Goal: Check status: Check status

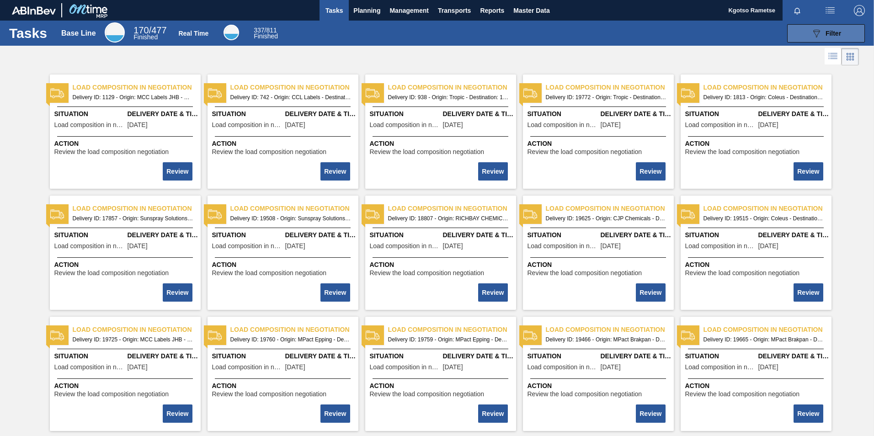
click at [817, 32] on icon "089F7B8B-B2A5-4AFE-B5C0-19BA573D28AC" at bounding box center [816, 33] width 11 height 11
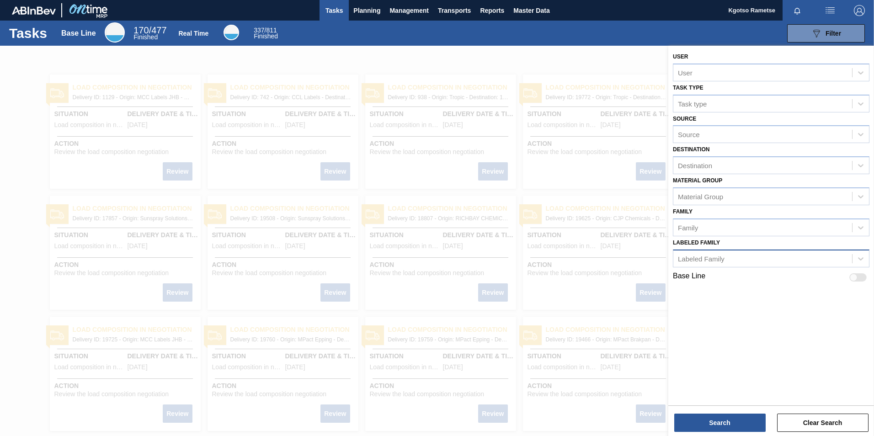
click at [706, 257] on div "Labeled Family" at bounding box center [701, 259] width 47 height 8
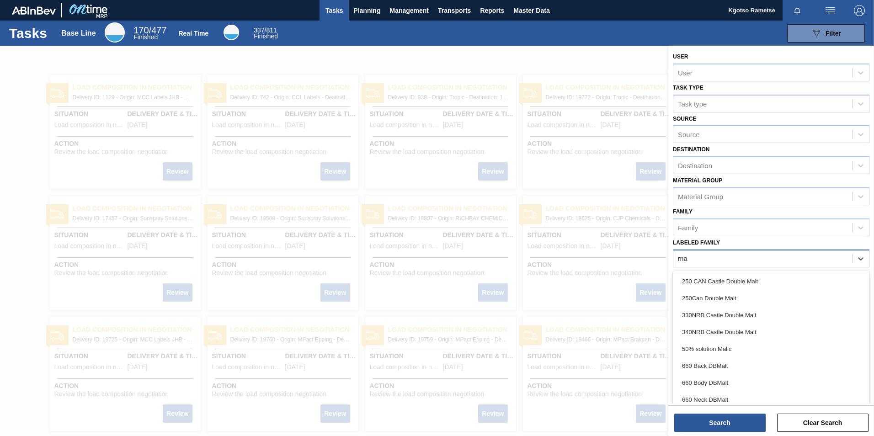
type Family "m"
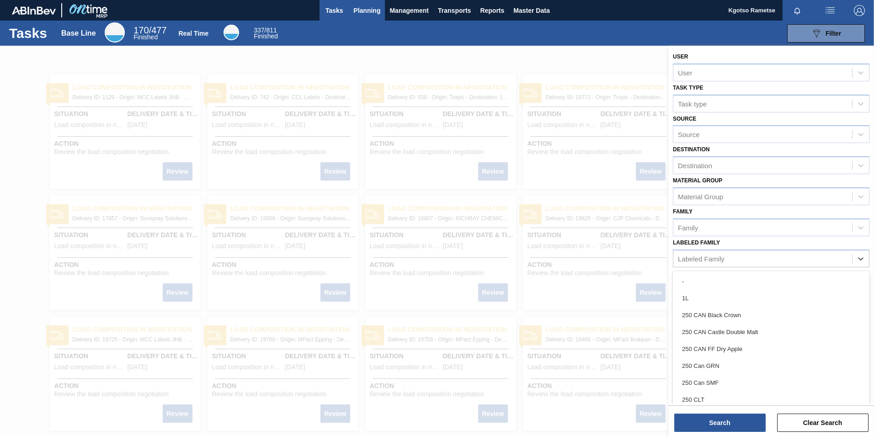
click at [364, 5] on span "Planning" at bounding box center [366, 10] width 27 height 11
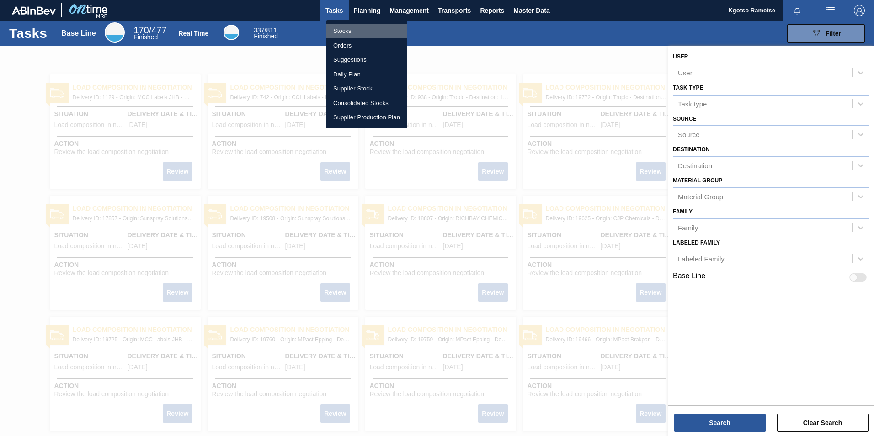
click at [340, 31] on li "Stocks" at bounding box center [366, 31] width 81 height 15
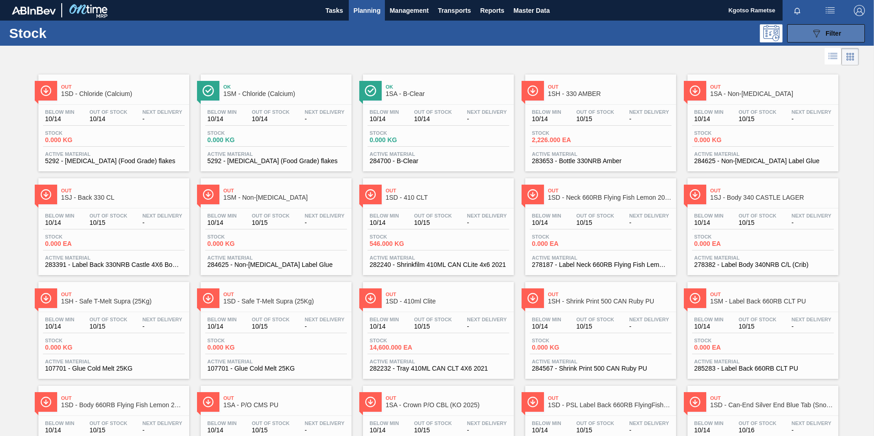
click at [787, 39] on button "089F7B8B-B2A5-4AFE-B5C0-19BA573D28AC Filter" at bounding box center [826, 33] width 78 height 18
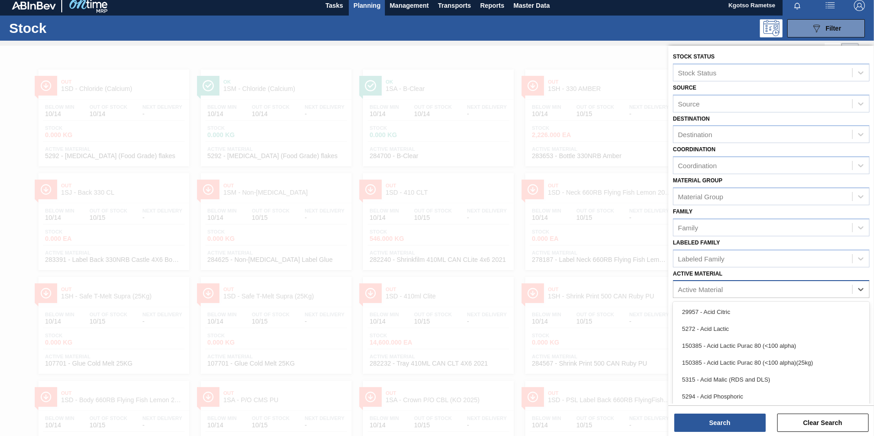
click at [752, 290] on div "Active Material" at bounding box center [762, 289] width 179 height 13
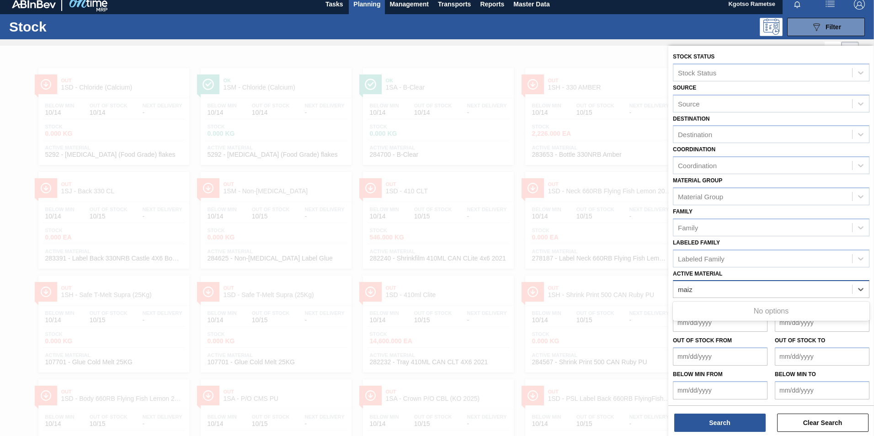
type Material "maize"
click at [716, 316] on div "252156 - Maize White Milled" at bounding box center [771, 311] width 196 height 17
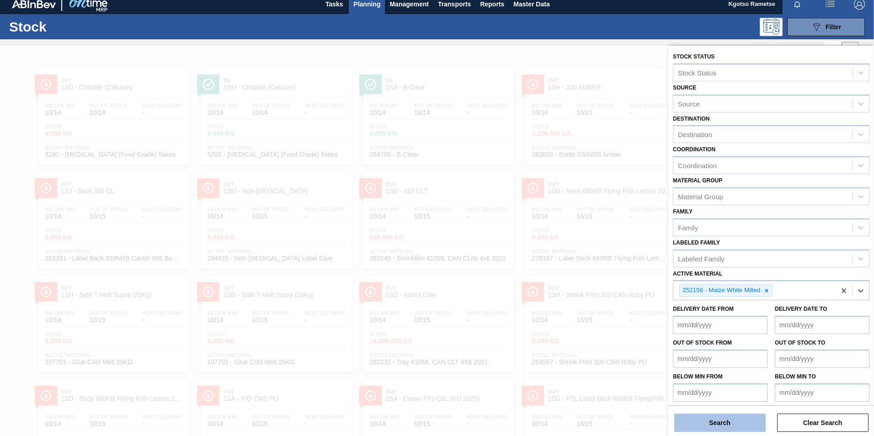
click at [699, 427] on button "Search" at bounding box center [719, 423] width 91 height 18
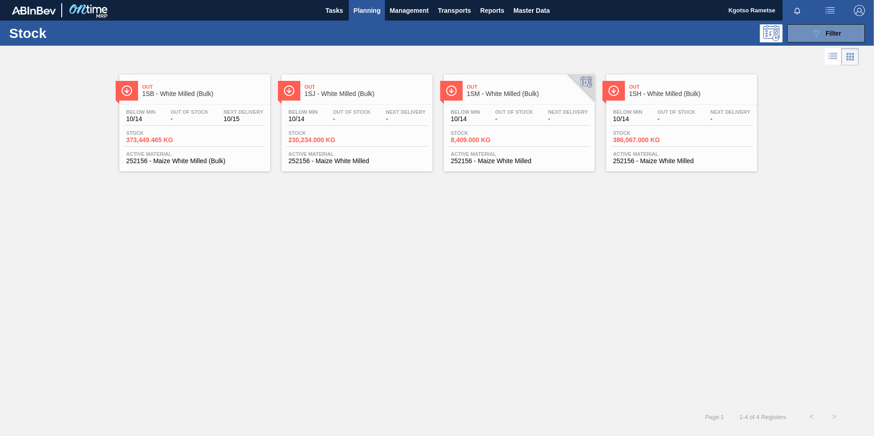
click at [357, 96] on span "1SJ - White Milled (Bulk)" at bounding box center [365, 93] width 123 height 7
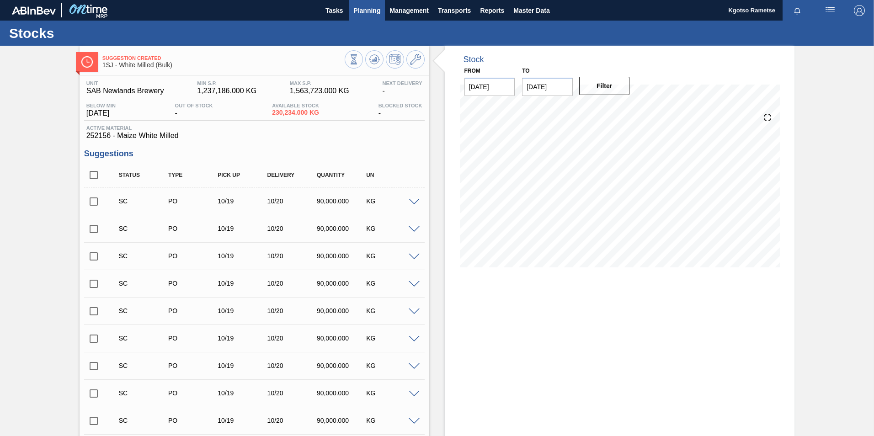
click at [360, 6] on span "Planning" at bounding box center [366, 10] width 27 height 11
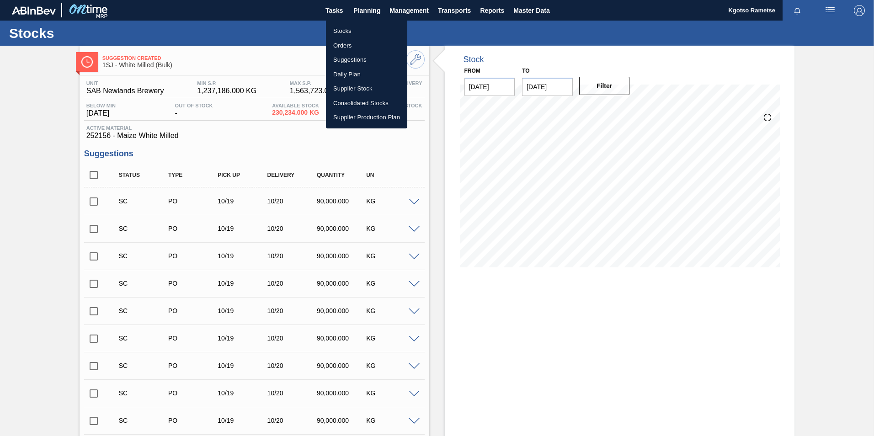
click at [355, 30] on li "Stocks" at bounding box center [366, 31] width 81 height 15
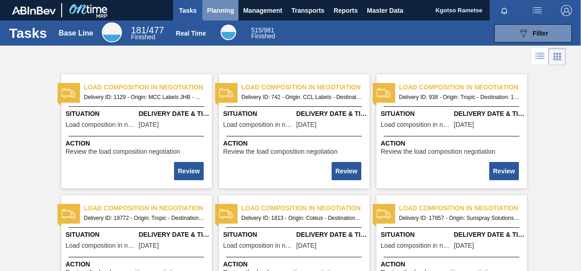
click at [218, 8] on span "Planning" at bounding box center [220, 10] width 27 height 11
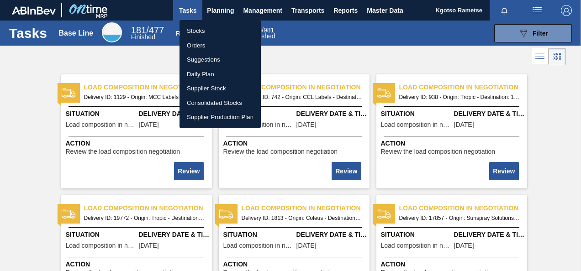
click at [203, 31] on li "Stocks" at bounding box center [220, 31] width 81 height 15
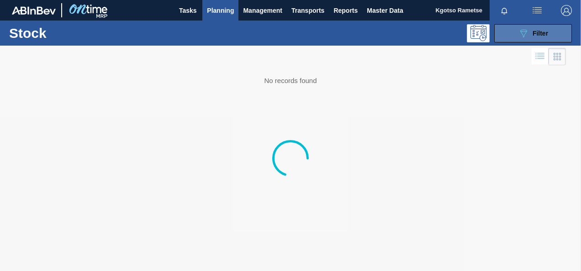
click at [507, 29] on button "089F7B8B-B2A5-4AFE-B5C0-19BA573D28AC Filter" at bounding box center [533, 33] width 78 height 18
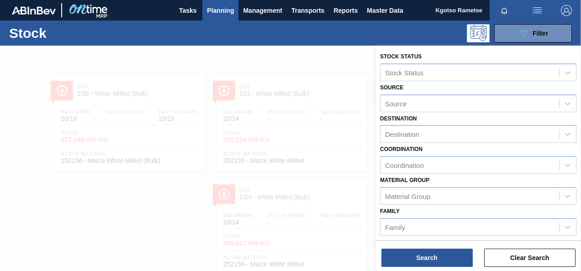
click at [429, 211] on div "Family Family" at bounding box center [478, 220] width 196 height 31
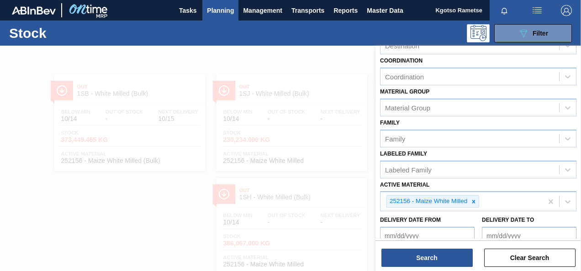
scroll to position [146, 0]
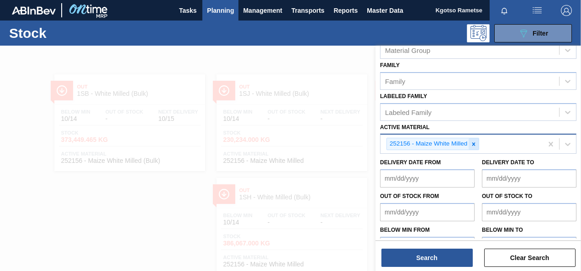
click at [473, 146] on icon at bounding box center [474, 144] width 6 height 6
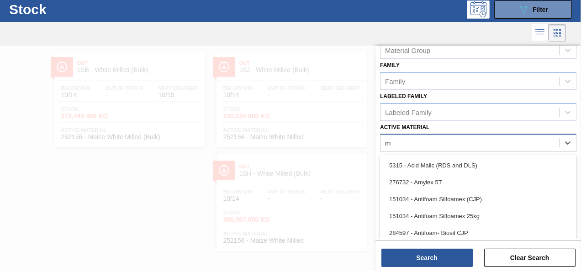
scroll to position [24, 0]
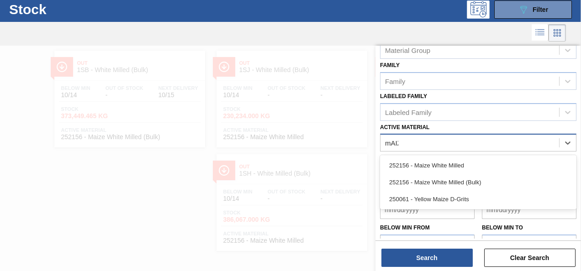
type Material "mAIZE"
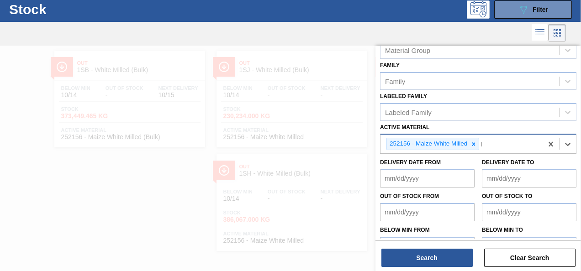
scroll to position [27, 0]
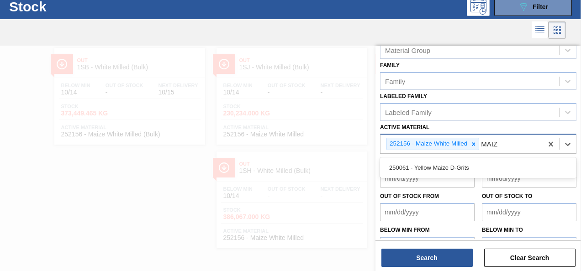
type Material "MAIZE"
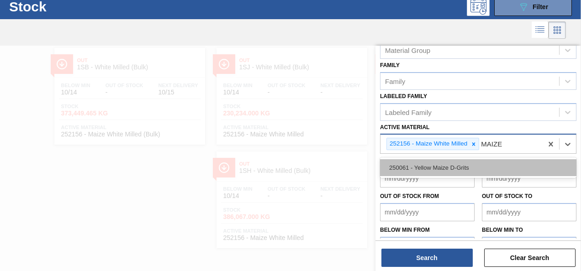
click at [445, 167] on div "250061 - Yellow Maize D-Grits" at bounding box center [478, 167] width 196 height 17
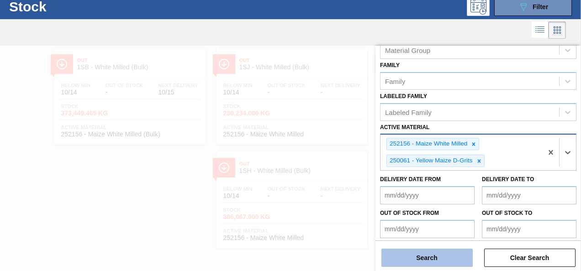
click at [431, 258] on button "Search" at bounding box center [427, 258] width 91 height 18
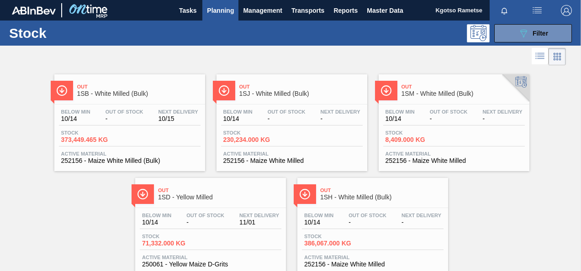
click at [107, 133] on span "Stock" at bounding box center [93, 132] width 64 height 5
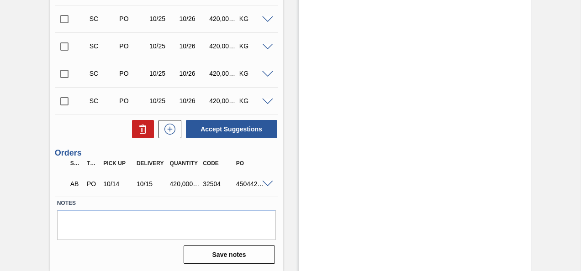
scroll to position [293, 0]
click at [268, 177] on div "AB PO 10/14 10/15 420,000.000 32504 4504422779" at bounding box center [166, 182] width 223 height 23
click at [264, 186] on span at bounding box center [267, 184] width 11 height 7
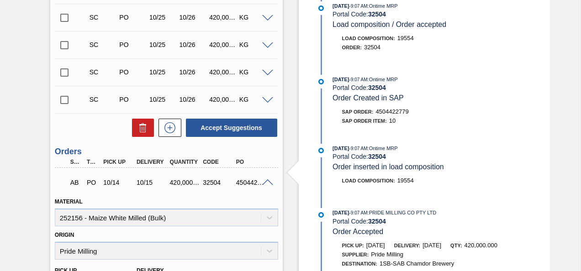
click at [264, 186] on span at bounding box center [267, 183] width 11 height 7
